Goal: Book appointment/travel/reservation

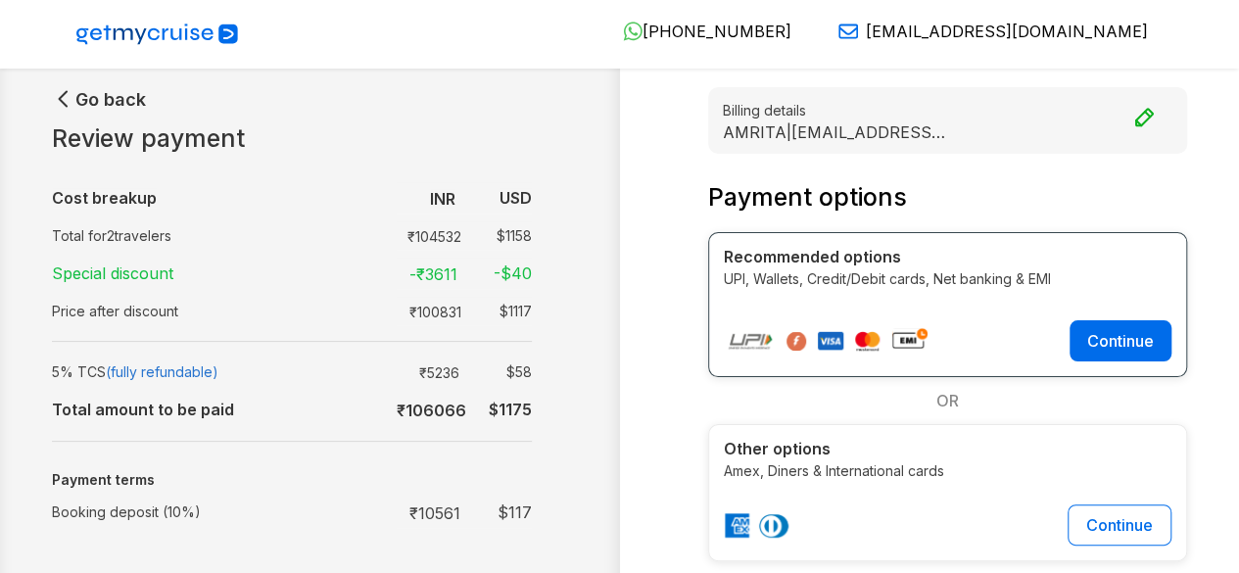
scroll to position [145, 0]
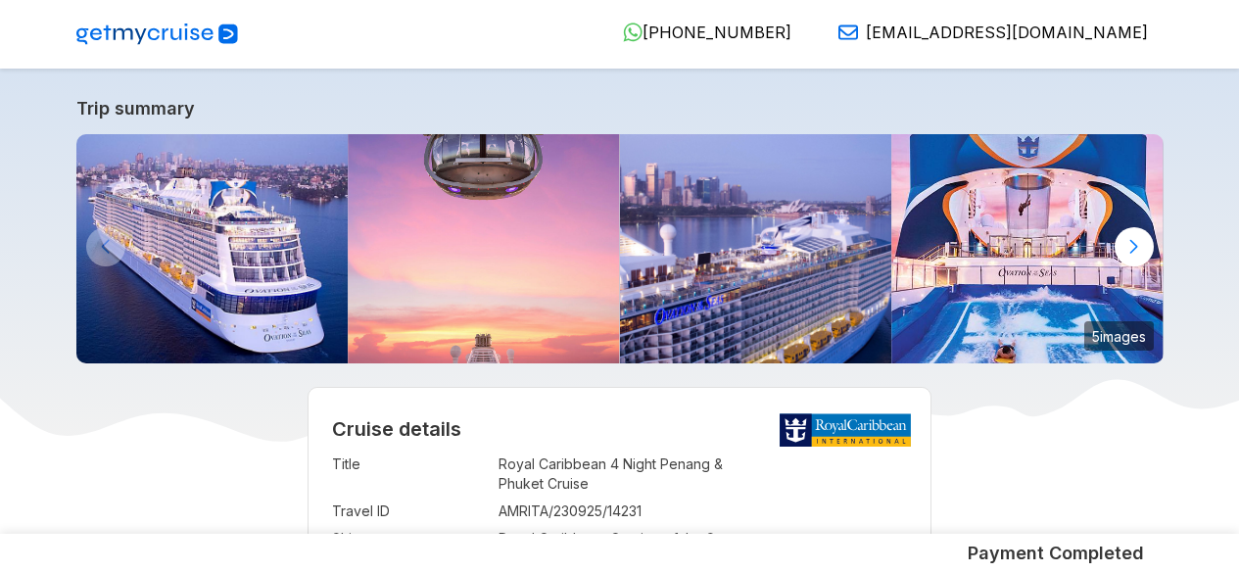
select select "**"
select select "*"
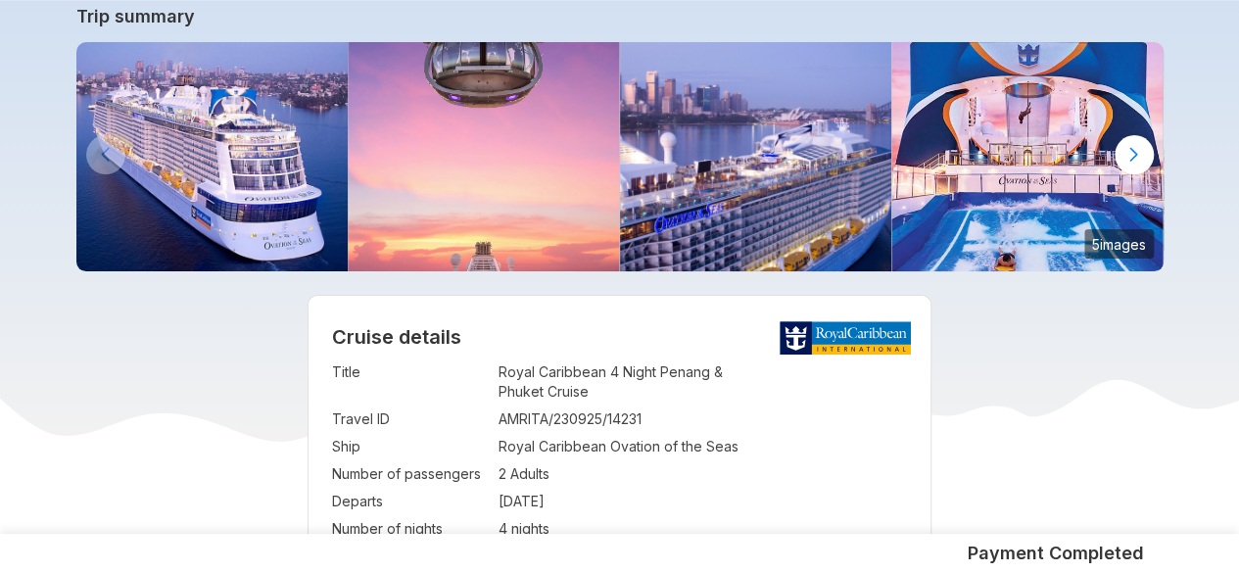
scroll to position [145, 0]
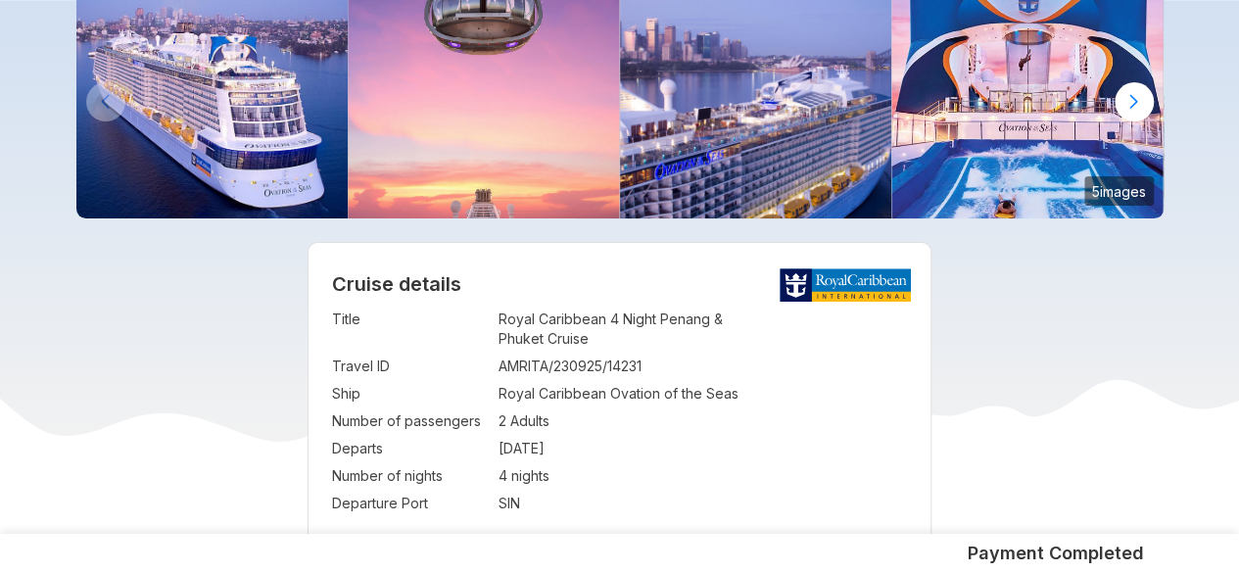
click at [645, 207] on img at bounding box center [756, 103] width 272 height 229
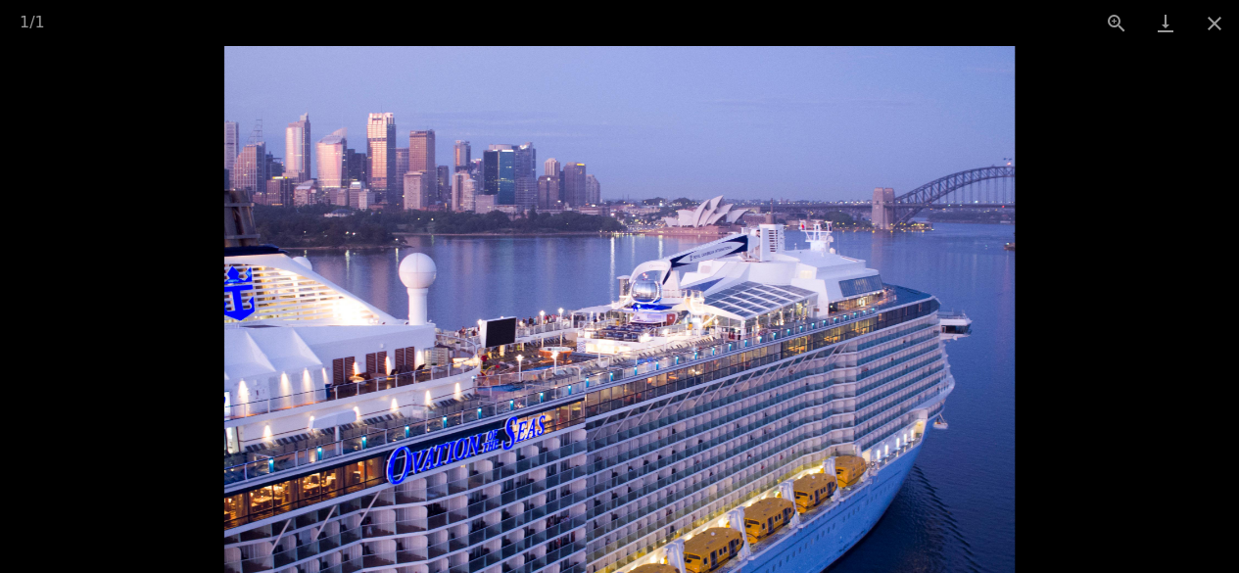
scroll to position [1148, 0]
click at [1216, 28] on button "Close gallery" at bounding box center [1214, 23] width 49 height 46
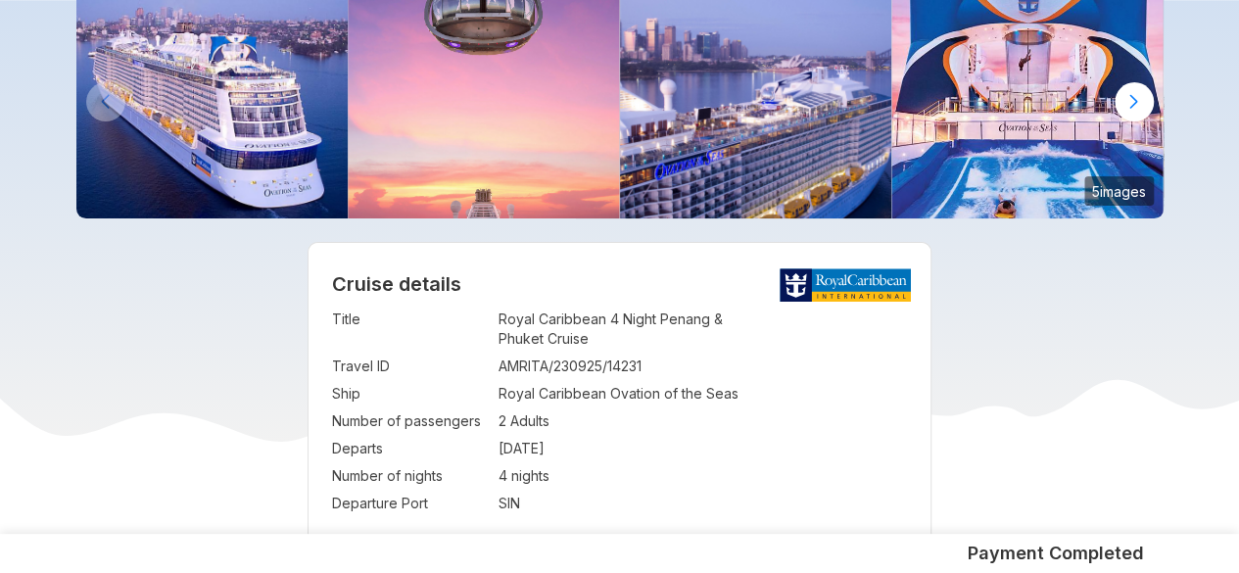
click at [182, 101] on img at bounding box center [212, 103] width 272 height 229
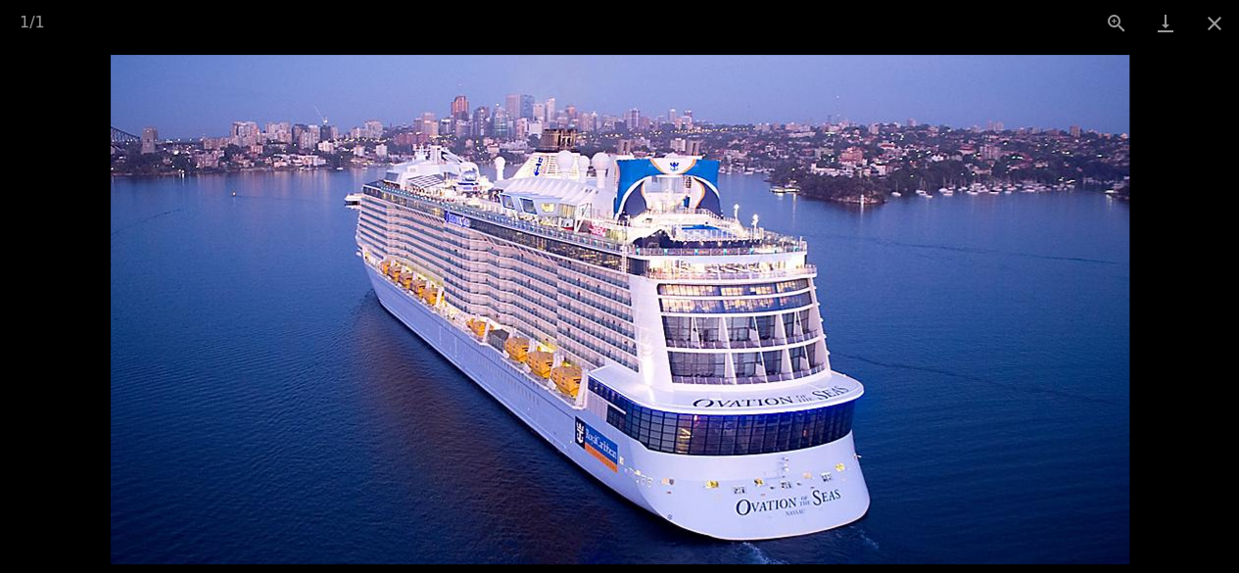
scroll to position [659, 0]
click at [1217, 23] on button "Close gallery" at bounding box center [1214, 23] width 49 height 46
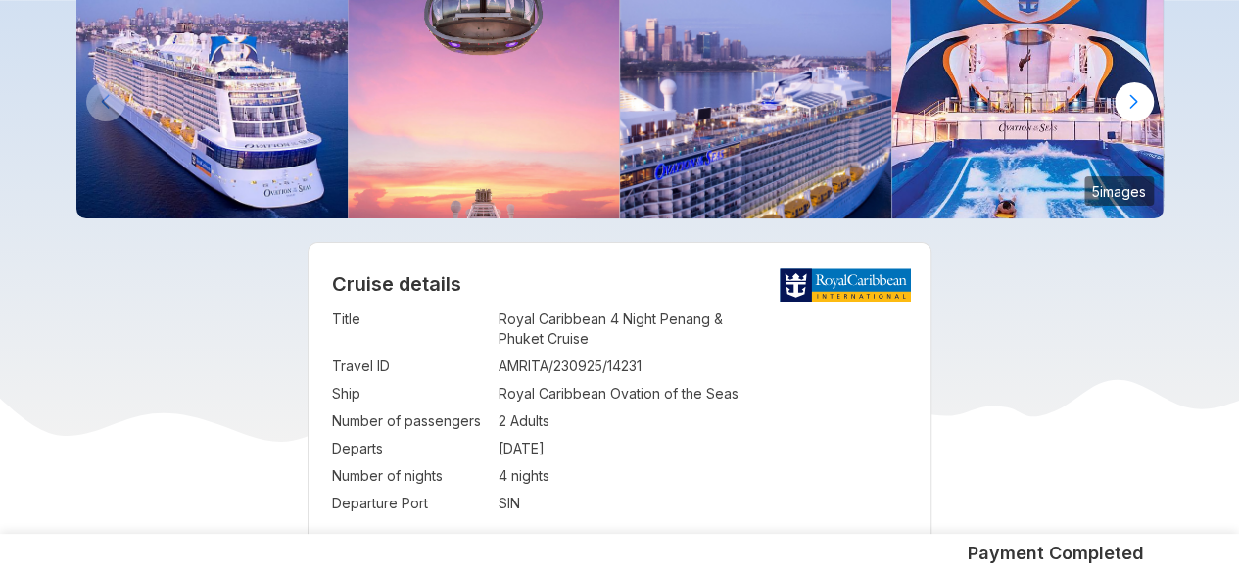
click at [1136, 97] on div at bounding box center [1134, 101] width 39 height 39
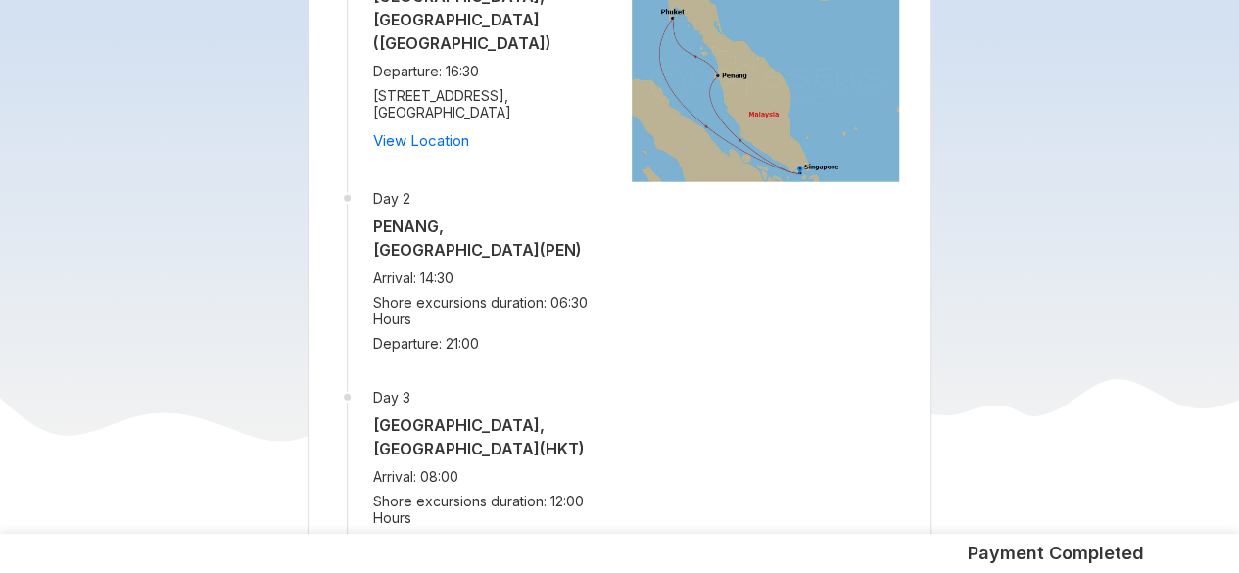
scroll to position [2280, 0]
